Goal: Task Accomplishment & Management: Complete application form

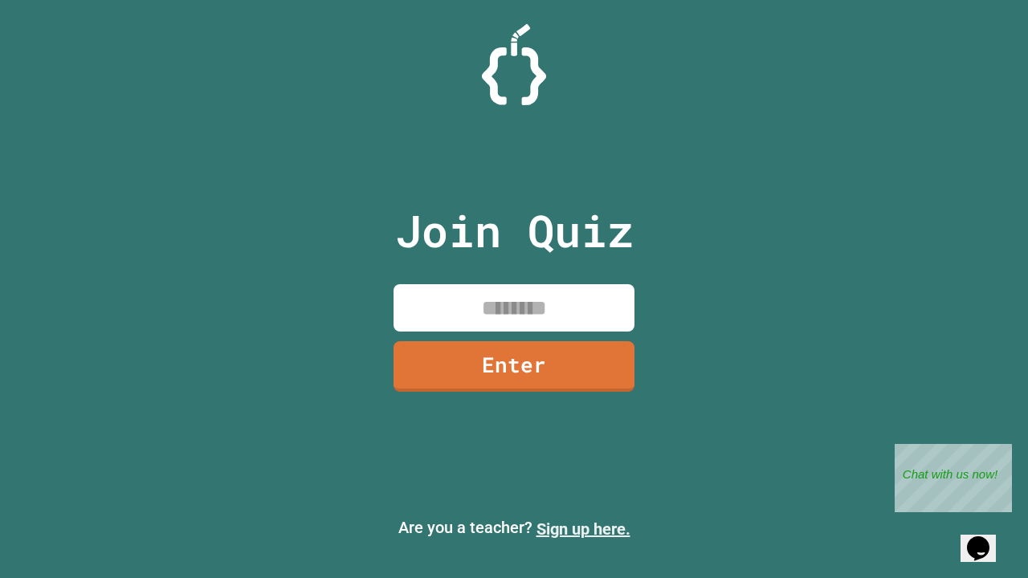
click at [583, 529] on link "Sign up here." at bounding box center [583, 529] width 94 height 19
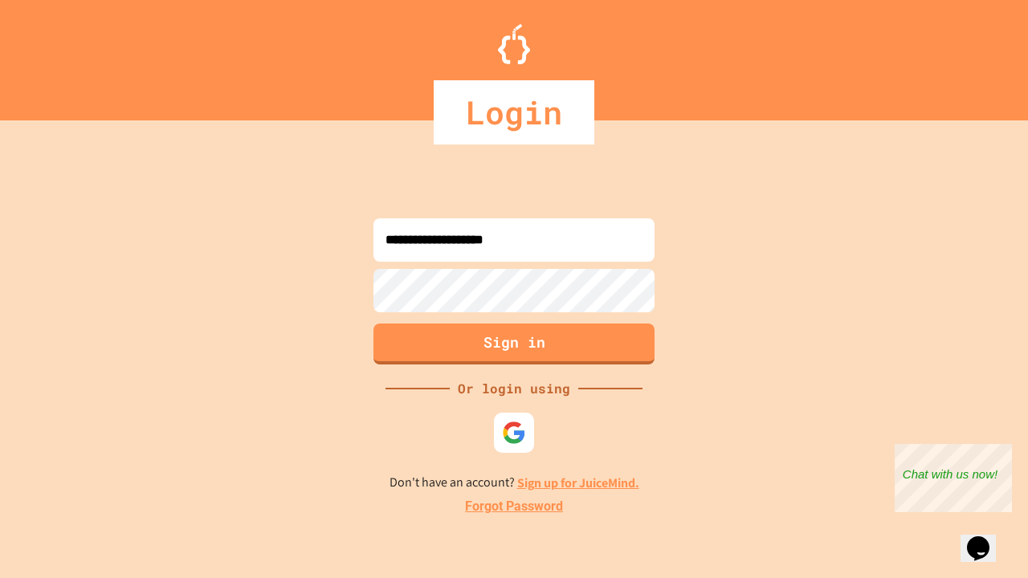
type input "**********"
